Goal: Task Accomplishment & Management: Manage account settings

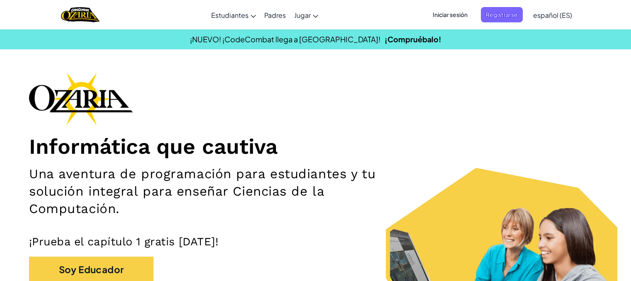
click at [551, 85] on div "Informática que cautiva Una aventura de programación para estudiantes y tu solu…" at bounding box center [315, 199] width 573 height 254
click at [457, 15] on span "Iniciar sesión" at bounding box center [450, 14] width 45 height 15
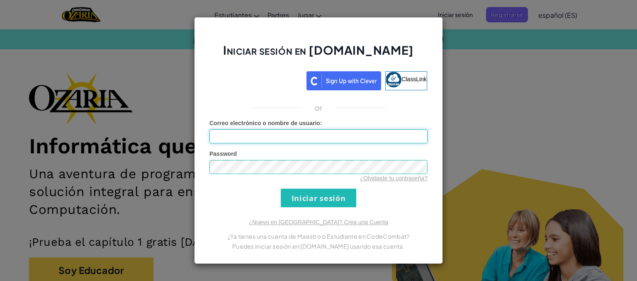
click at [322, 139] on input "Correo electrónico o nombre de usuario :" at bounding box center [318, 136] width 218 height 14
type input "[EMAIL_ADDRESS][DOMAIN_NAME]"
click at [320, 196] on input "Iniciar sesión" at bounding box center [319, 198] width 76 height 19
